Goal: Use online tool/utility: Utilize a website feature to perform a specific function

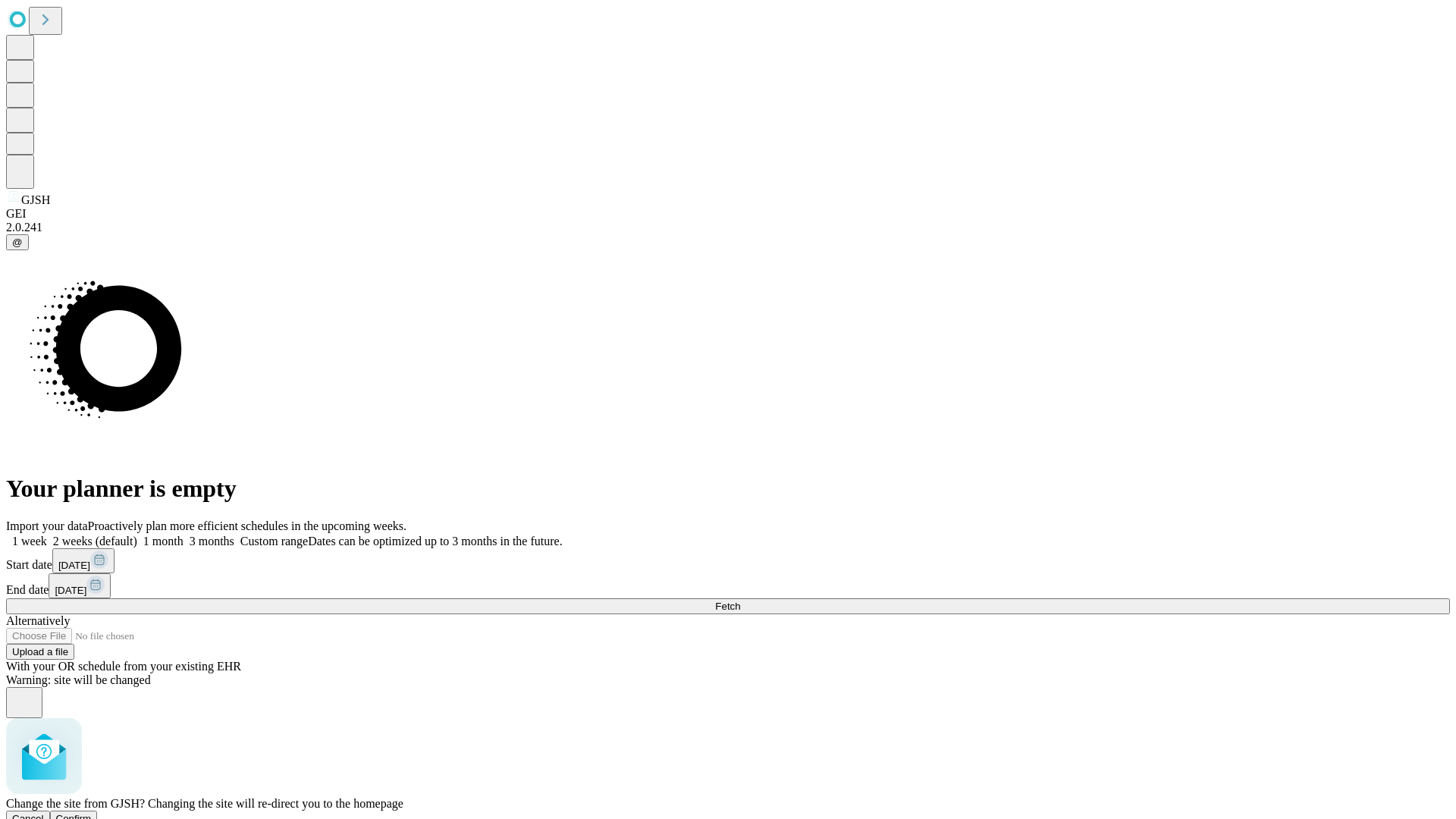
click at [92, 813] on span "Confirm" at bounding box center [73, 819] width 35 height 12
click at [137, 535] on label "2 weeks (default)" at bounding box center [92, 541] width 90 height 13
click at [740, 601] on span "Fetch" at bounding box center [728, 606] width 25 height 12
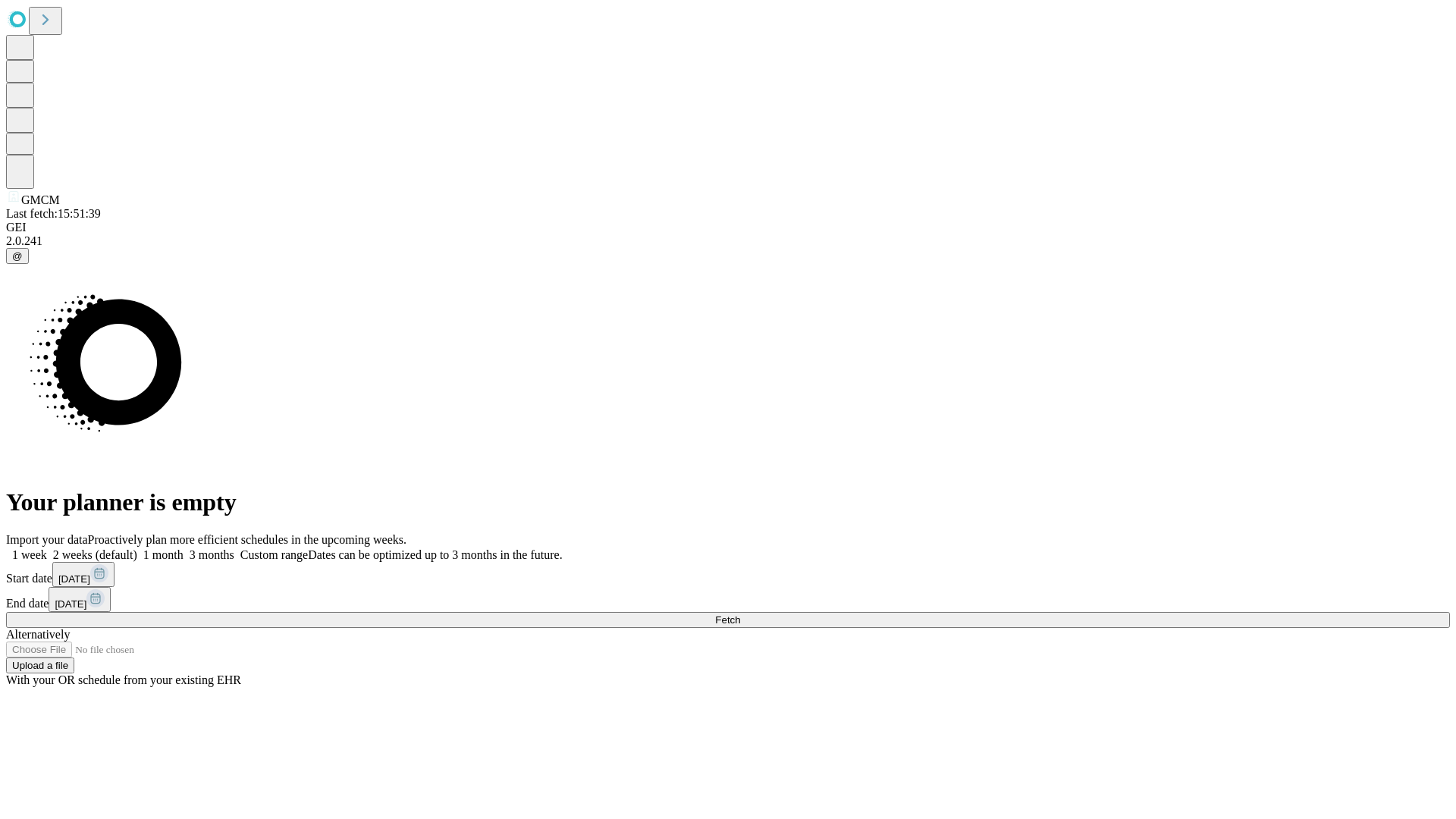
click at [137, 549] on label "2 weeks (default)" at bounding box center [92, 554] width 90 height 13
click at [740, 614] on span "Fetch" at bounding box center [728, 620] width 25 height 12
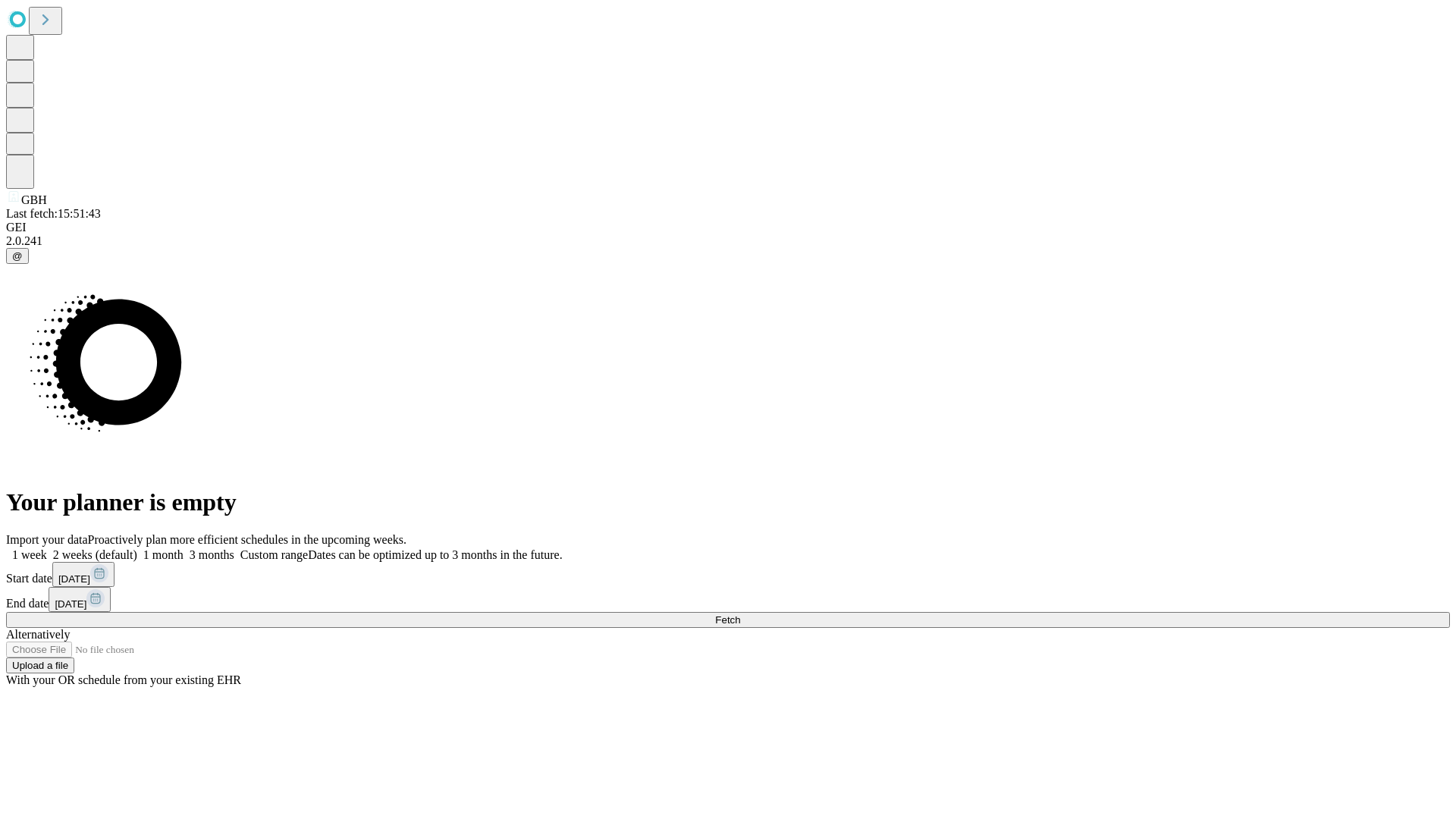
click at [137, 549] on label "2 weeks (default)" at bounding box center [92, 554] width 90 height 13
click at [740, 614] on span "Fetch" at bounding box center [728, 620] width 25 height 12
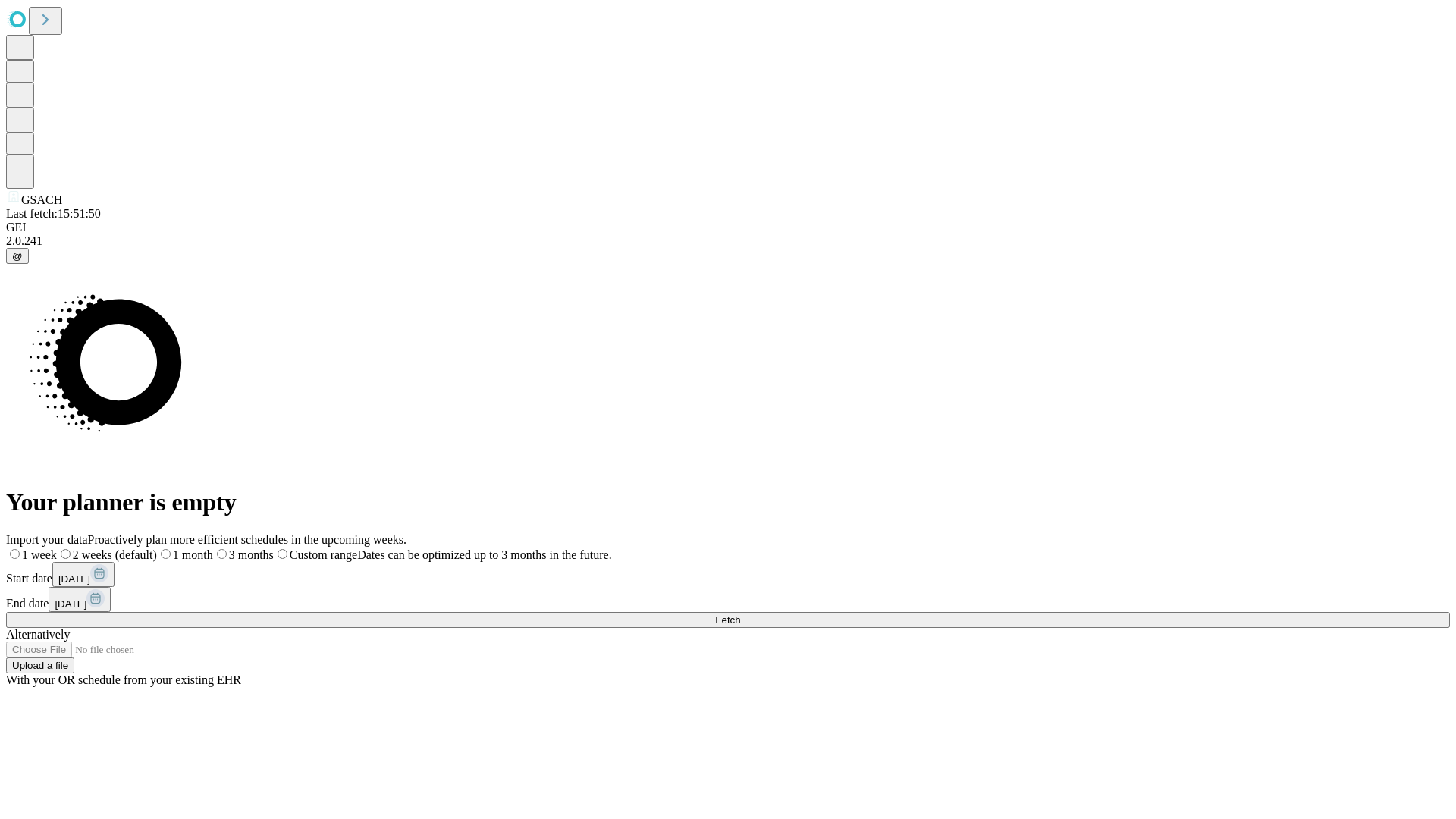
click at [740, 614] on span "Fetch" at bounding box center [728, 620] width 25 height 12
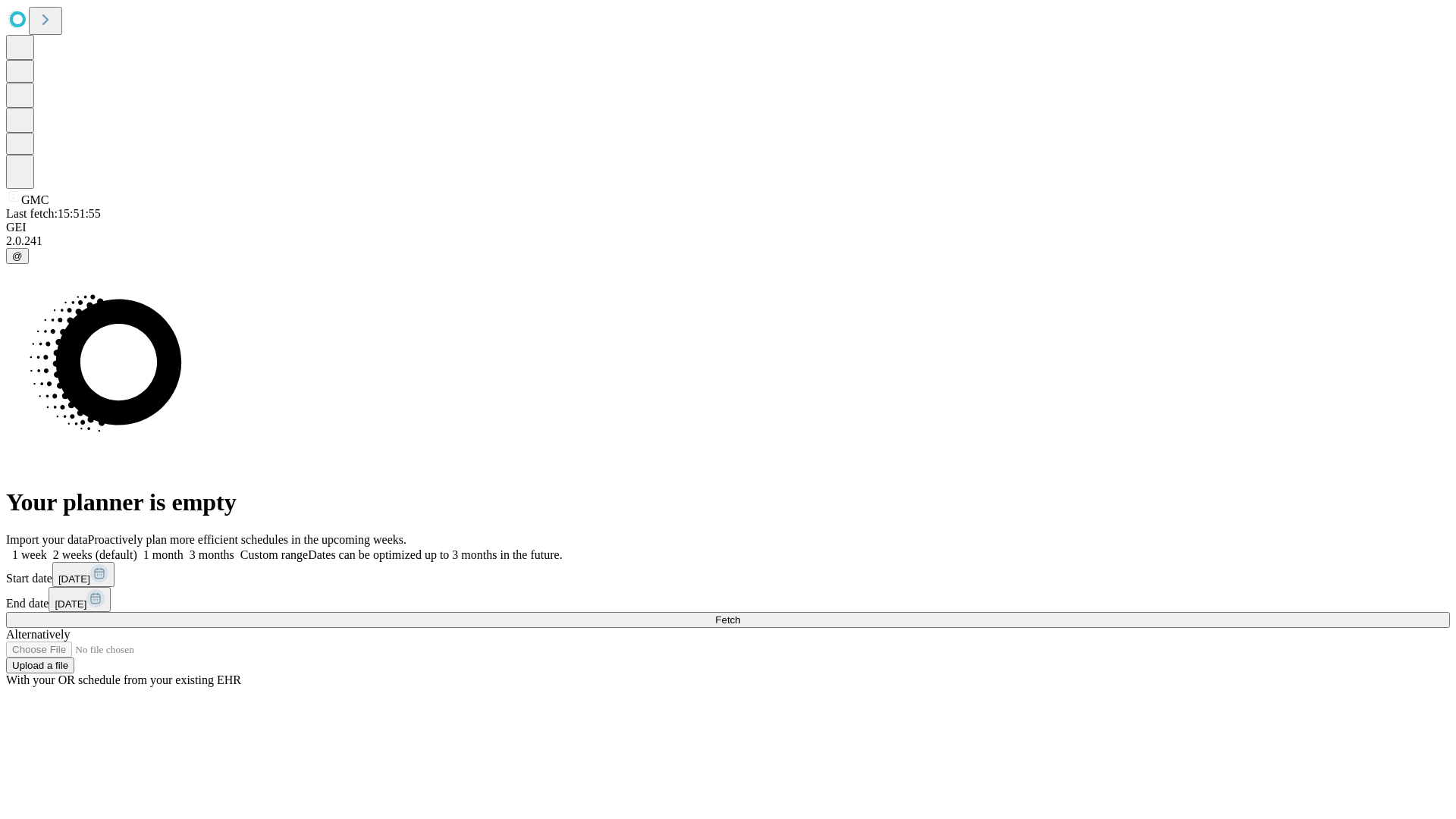
click at [740, 614] on span "Fetch" at bounding box center [728, 620] width 25 height 12
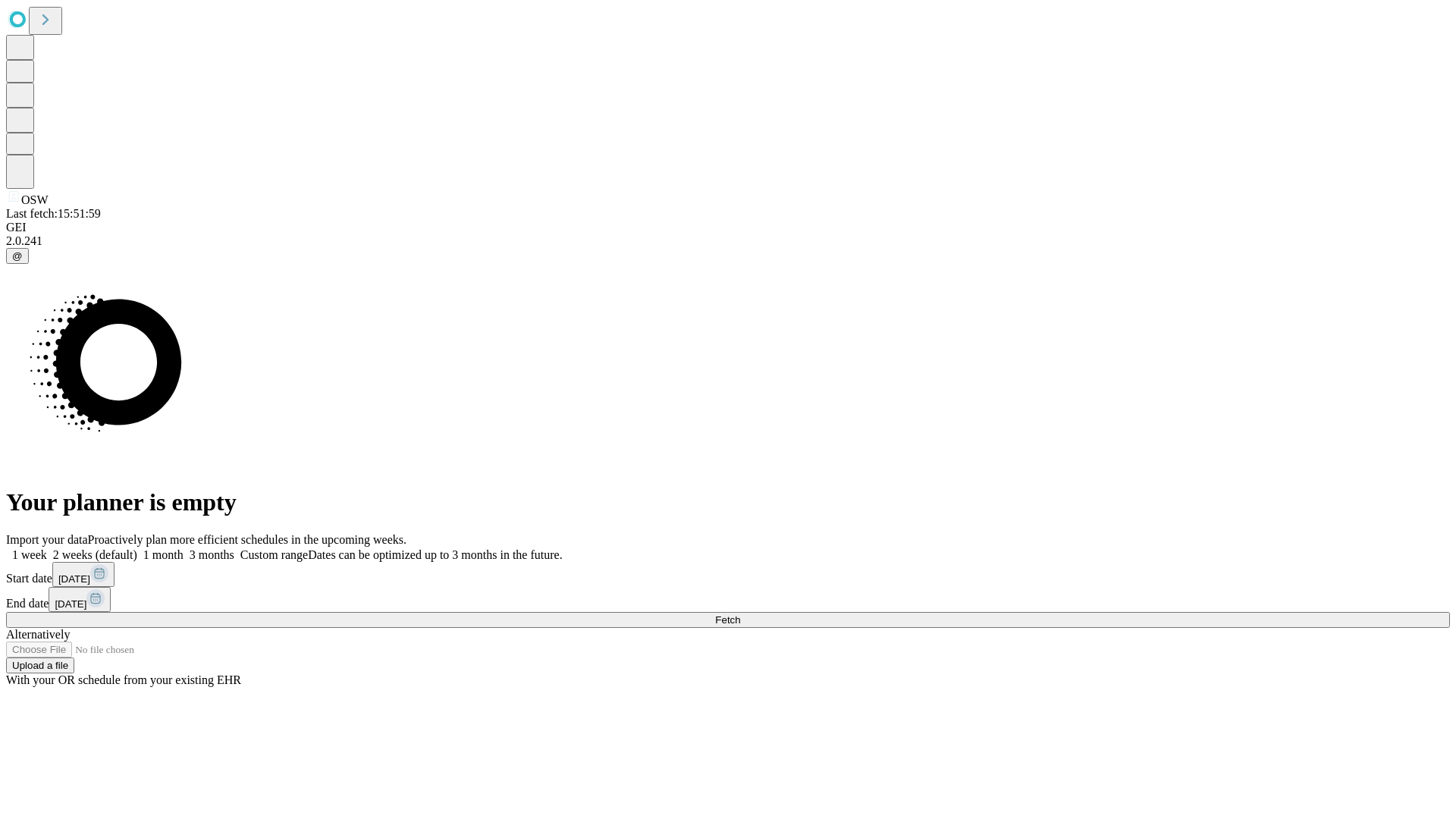
click at [137, 549] on label "2 weeks (default)" at bounding box center [92, 554] width 90 height 13
click at [740, 614] on span "Fetch" at bounding box center [728, 620] width 25 height 12
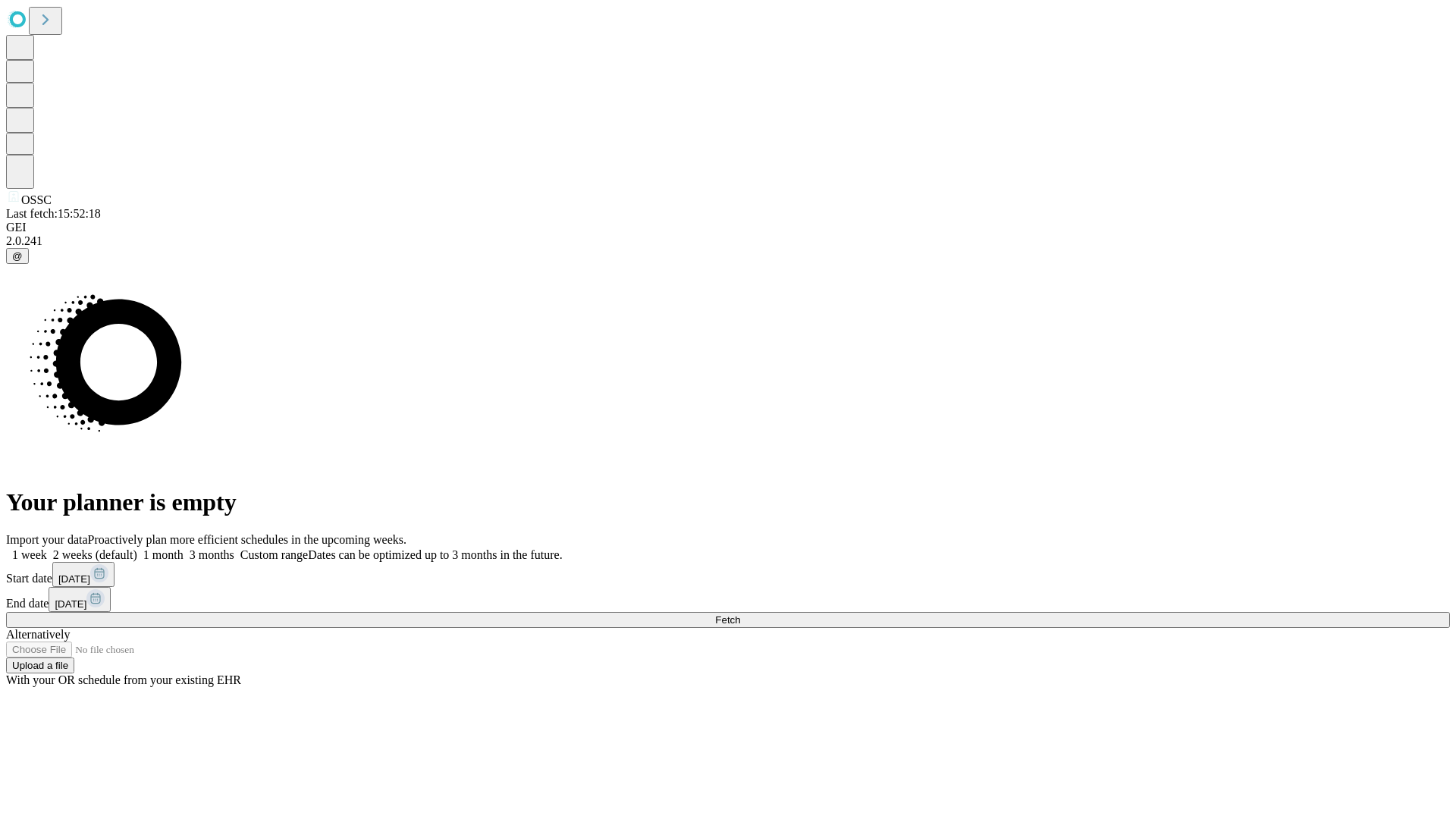
click at [137, 549] on label "2 weeks (default)" at bounding box center [92, 554] width 90 height 13
click at [740, 614] on span "Fetch" at bounding box center [728, 620] width 25 height 12
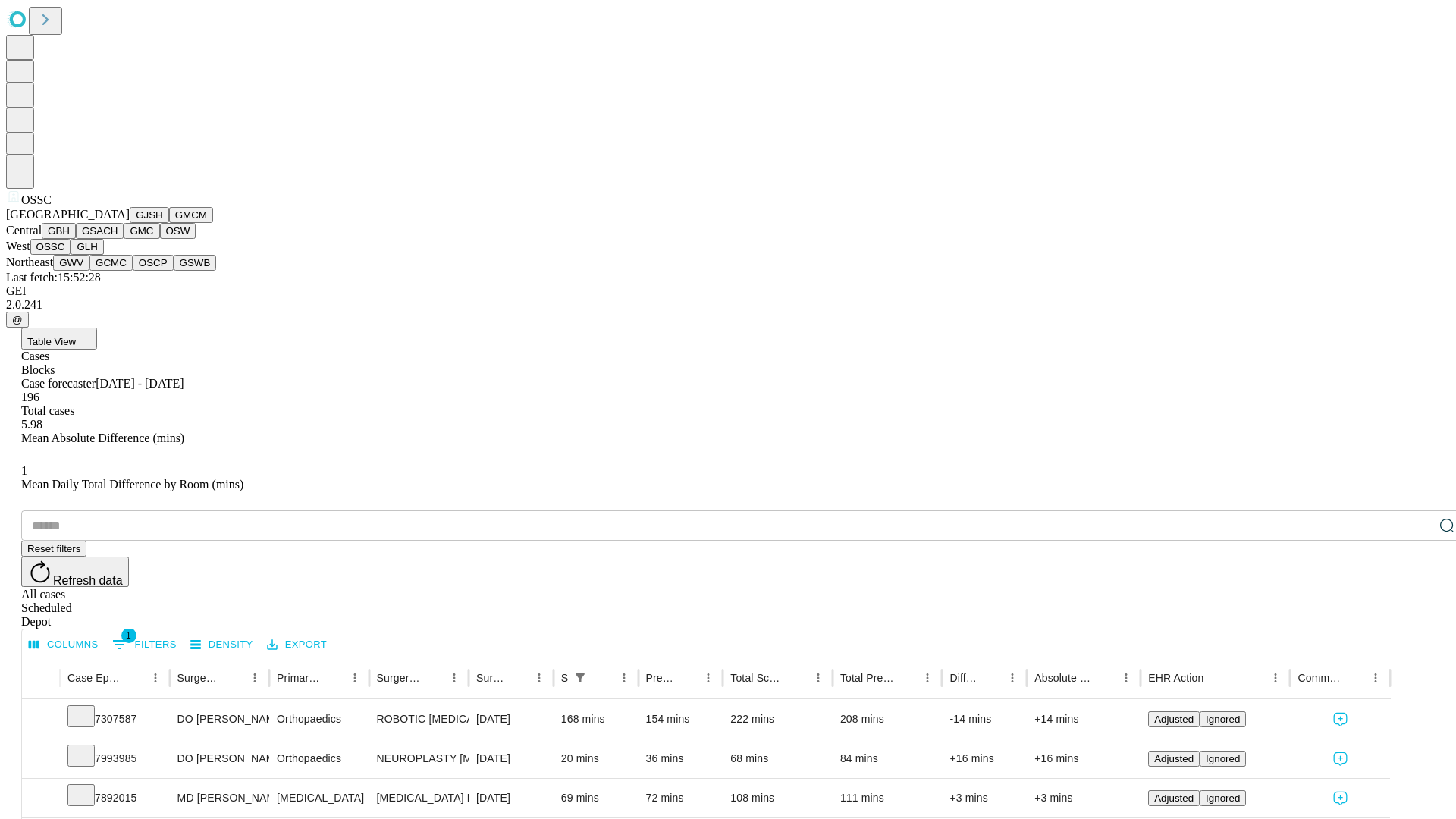
click at [103, 255] on button "GLH" at bounding box center [86, 247] width 32 height 16
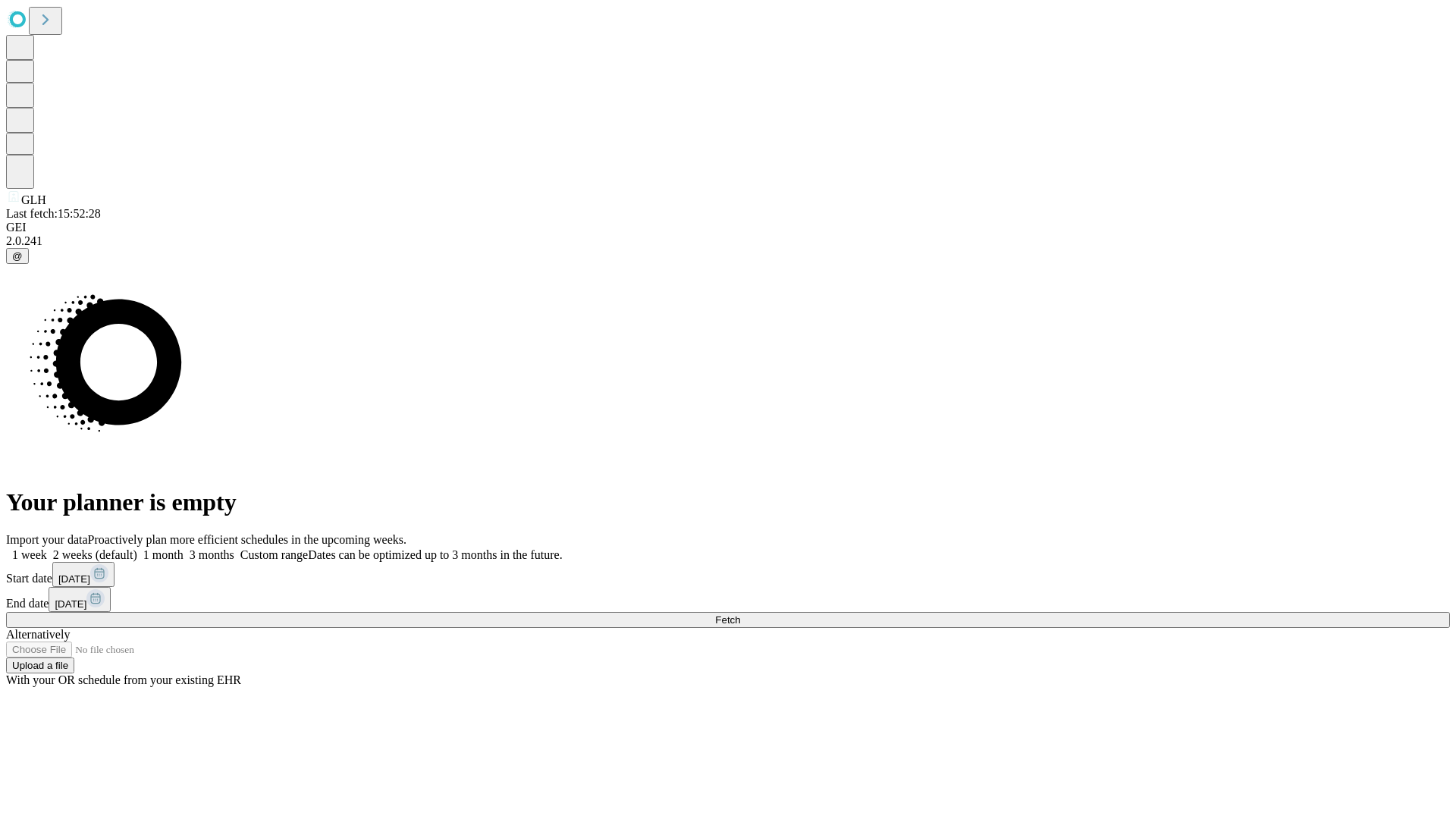
click at [740, 614] on span "Fetch" at bounding box center [728, 620] width 25 height 12
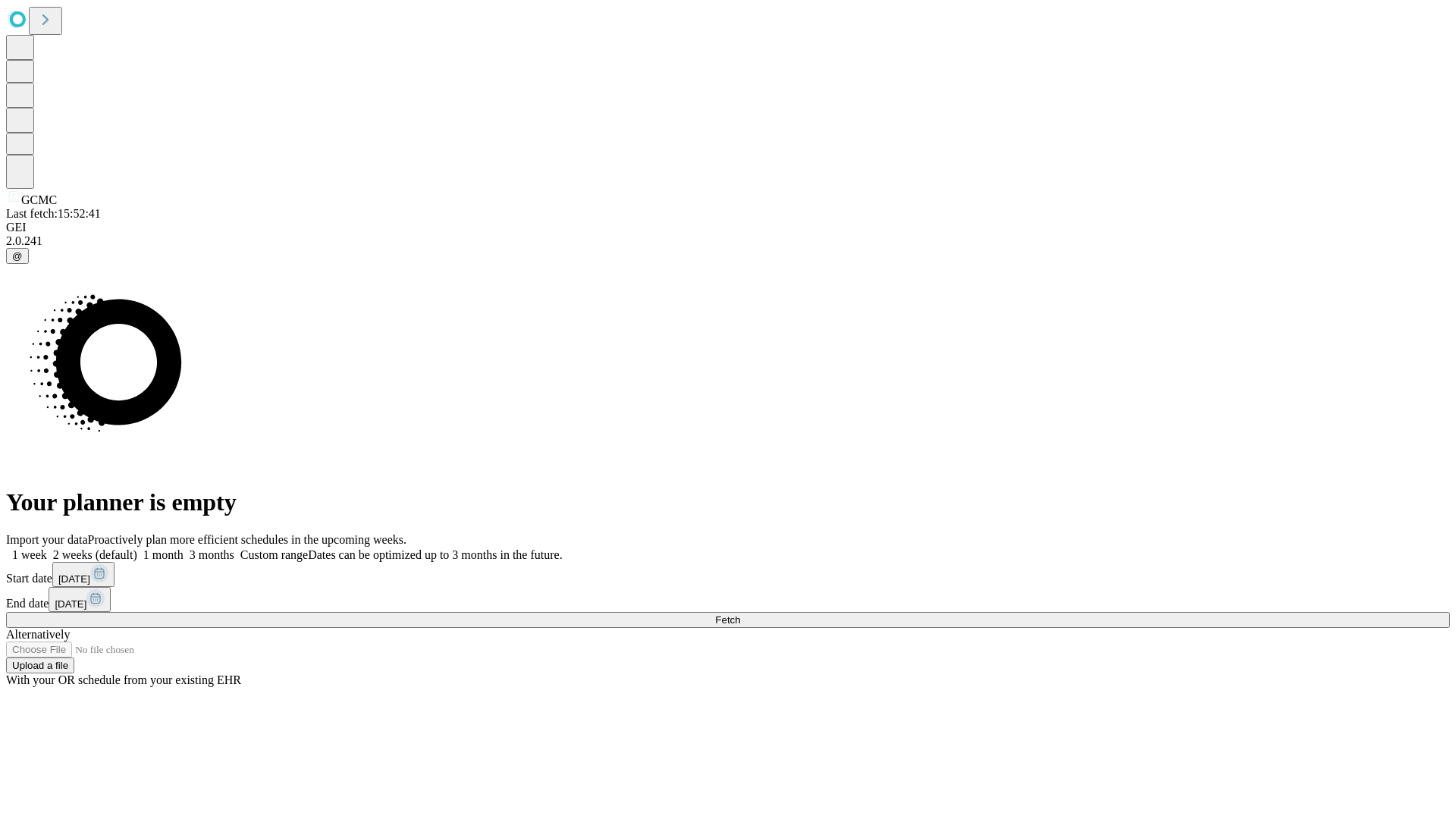
click at [137, 549] on label "2 weeks (default)" at bounding box center [92, 554] width 90 height 13
click at [740, 614] on span "Fetch" at bounding box center [728, 620] width 25 height 12
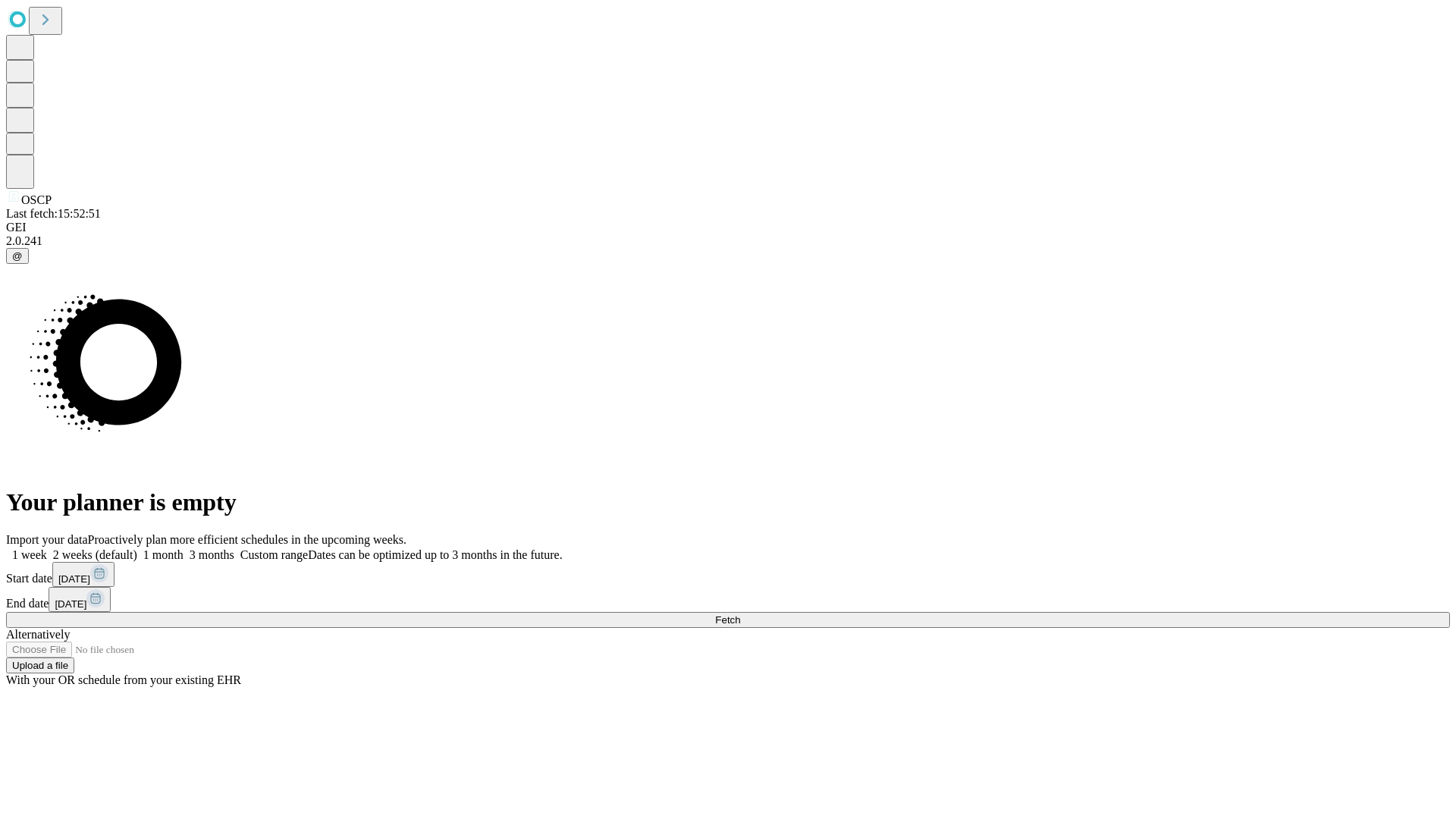
click at [137, 549] on label "2 weeks (default)" at bounding box center [92, 554] width 90 height 13
click at [740, 614] on span "Fetch" at bounding box center [728, 620] width 25 height 12
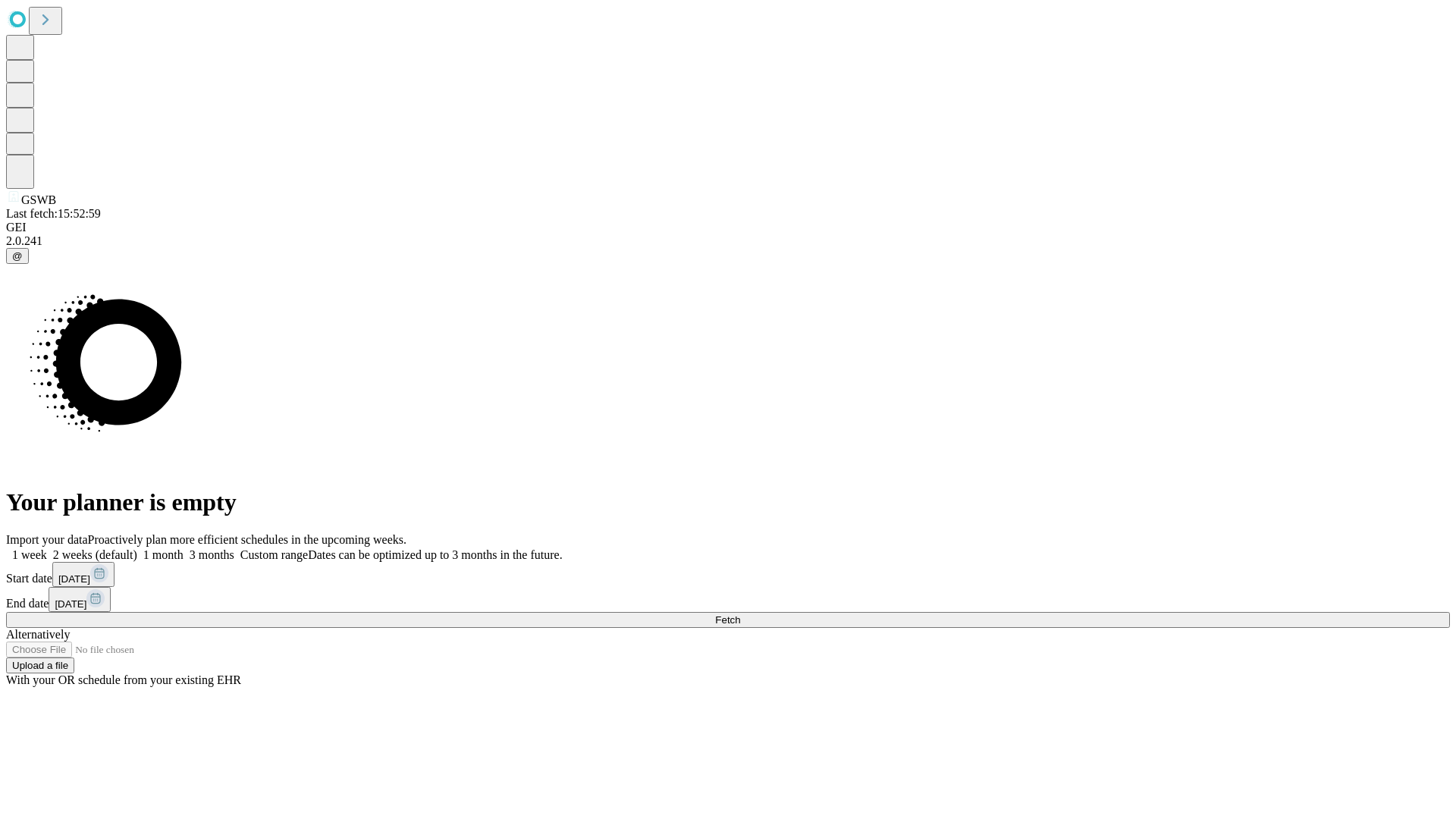
click at [137, 549] on label "2 weeks (default)" at bounding box center [92, 554] width 90 height 13
click at [740, 614] on span "Fetch" at bounding box center [728, 620] width 25 height 12
